Goal: Task Accomplishment & Management: Use online tool/utility

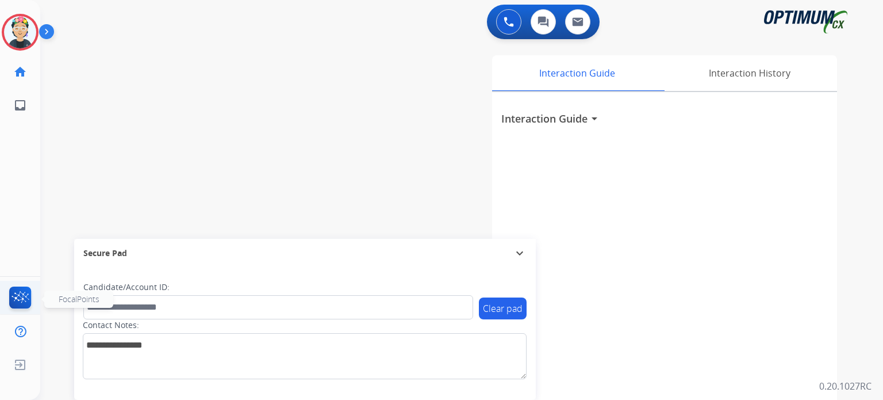
click at [20, 291] on img at bounding box center [20, 299] width 27 height 26
click at [5, 41] on div "Agent: Eimy Routing Profile: Gen_Bilingual" at bounding box center [20, 32] width 37 height 37
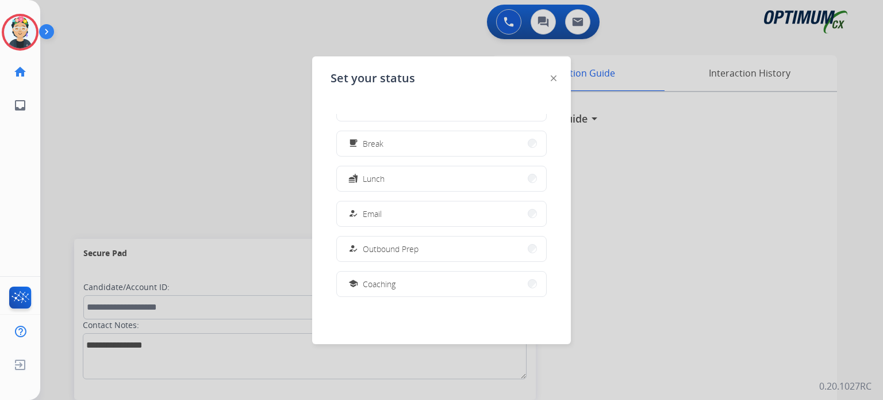
scroll to position [286, 0]
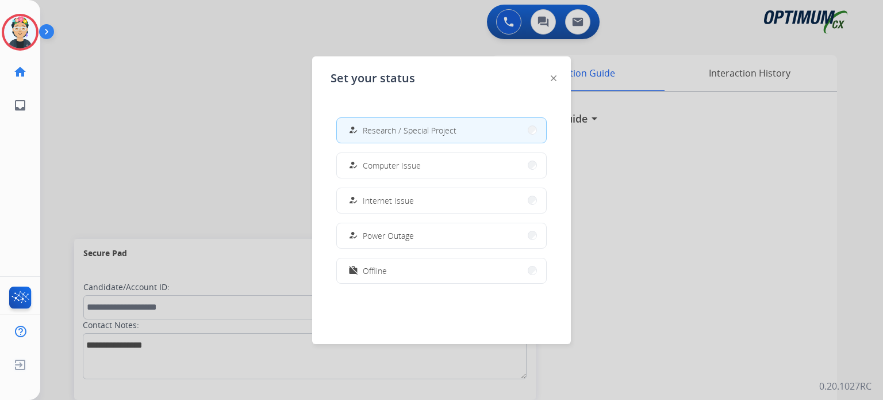
drag, startPoint x: 417, startPoint y: 278, endPoint x: 400, endPoint y: 289, distance: 20.7
click at [417, 277] on button "work_off Offline" at bounding box center [441, 270] width 209 height 25
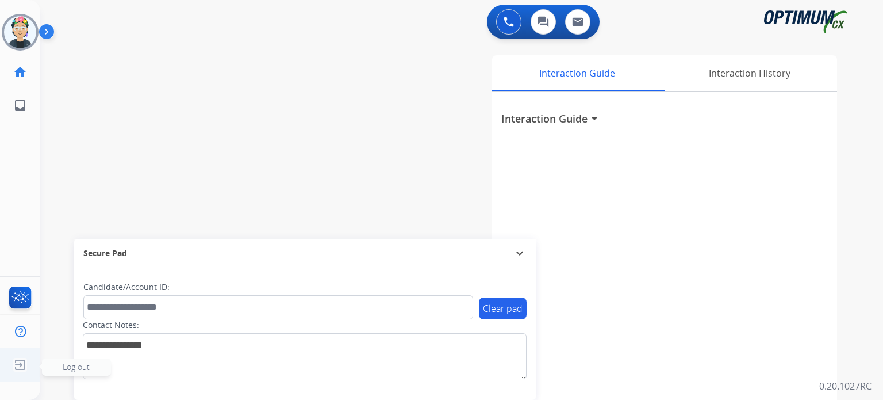
click at [16, 367] on img at bounding box center [20, 365] width 21 height 22
click at [23, 367] on img at bounding box center [20, 365] width 21 height 22
